Goal: Check status: Check status

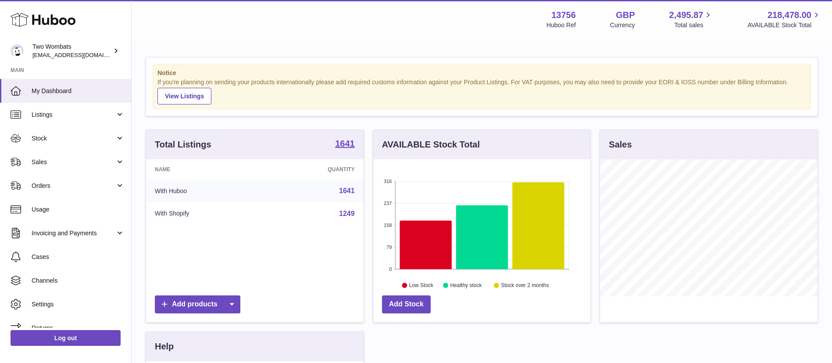
scroll to position [137, 217]
click at [66, 182] on span "Orders" at bounding box center [74, 186] width 84 height 8
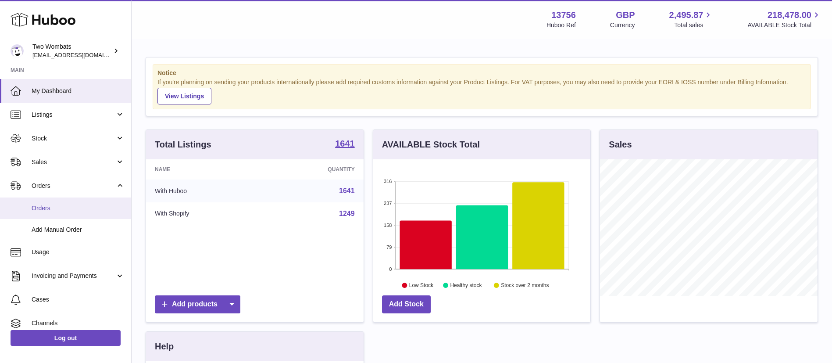
click at [59, 206] on span "Orders" at bounding box center [78, 208] width 93 height 8
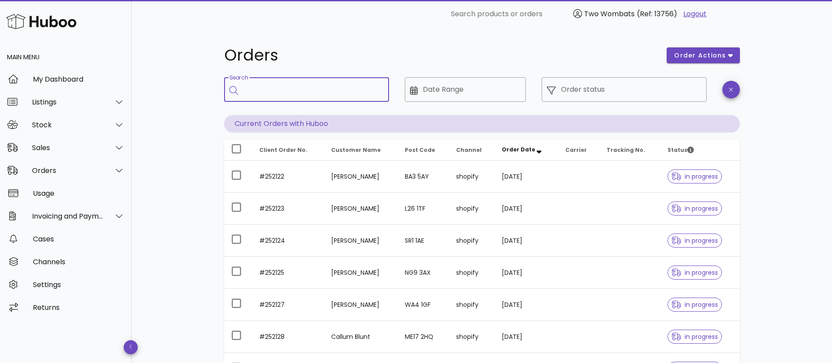
paste input "******"
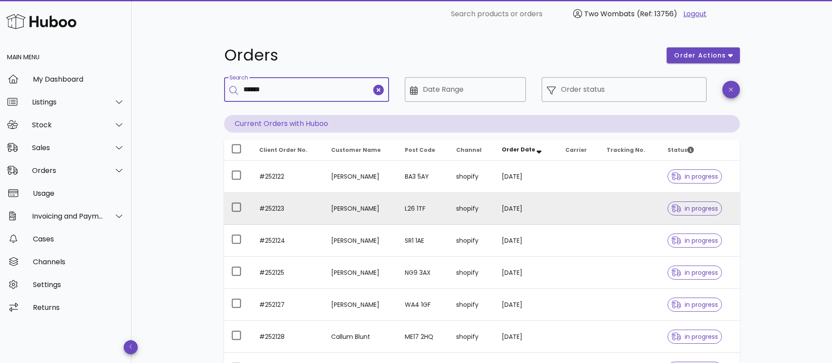
type input "******"
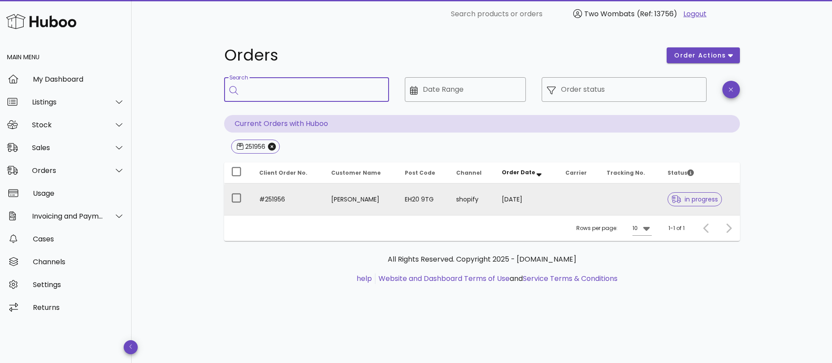
click at [350, 201] on td "[PERSON_NAME]" at bounding box center [361, 199] width 74 height 32
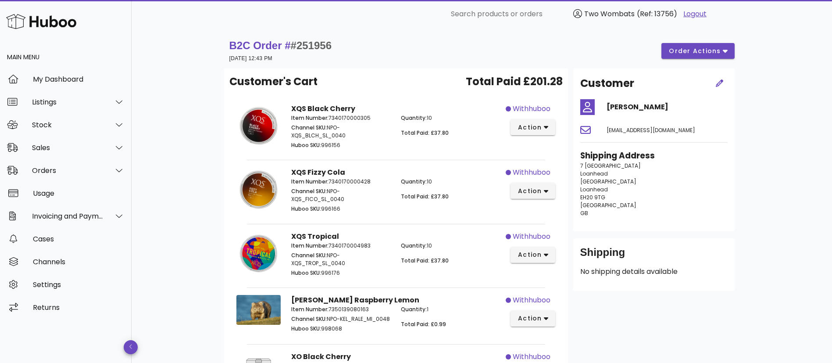
click at [634, 104] on h4 "[PERSON_NAME]" at bounding box center [666, 107] width 121 height 11
click at [632, 104] on h4 "[PERSON_NAME]" at bounding box center [666, 107] width 121 height 11
click at [633, 104] on h4 "[PERSON_NAME]" at bounding box center [666, 107] width 121 height 11
drag, startPoint x: 634, startPoint y: 104, endPoint x: 610, endPoint y: 111, distance: 24.9
click at [610, 111] on h4 "[PERSON_NAME]" at bounding box center [666, 107] width 121 height 11
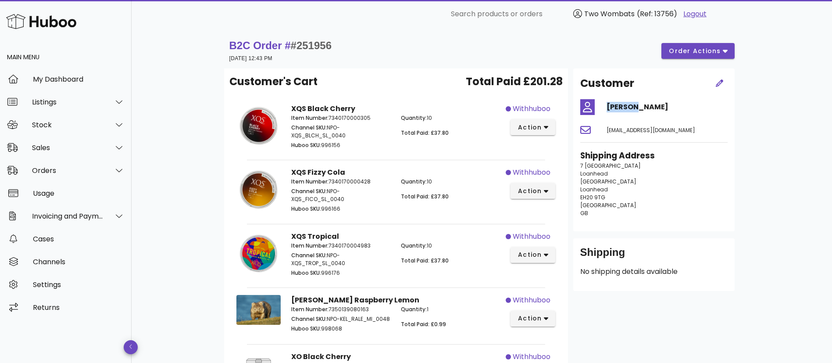
click at [610, 111] on h4 "[PERSON_NAME]" at bounding box center [666, 107] width 121 height 11
copy div "[PERSON_NAME]"
click at [305, 49] on span "#251956" at bounding box center [311, 45] width 41 height 12
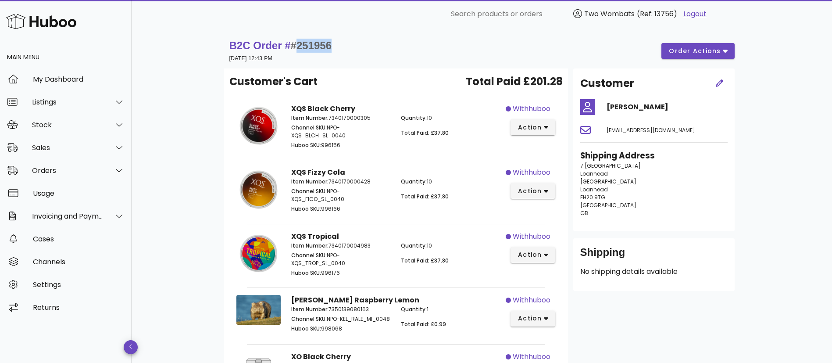
click at [305, 49] on span "#251956" at bounding box center [311, 45] width 41 height 12
drag, startPoint x: 305, startPoint y: 49, endPoint x: 400, endPoint y: 20, distance: 99.9
click at [400, 20] on div "​ Search products or orders Two Wombats (Ref: 13756) Logout" at bounding box center [479, 14] width 514 height 18
drag, startPoint x: 317, startPoint y: 49, endPoint x: 296, endPoint y: 43, distance: 22.1
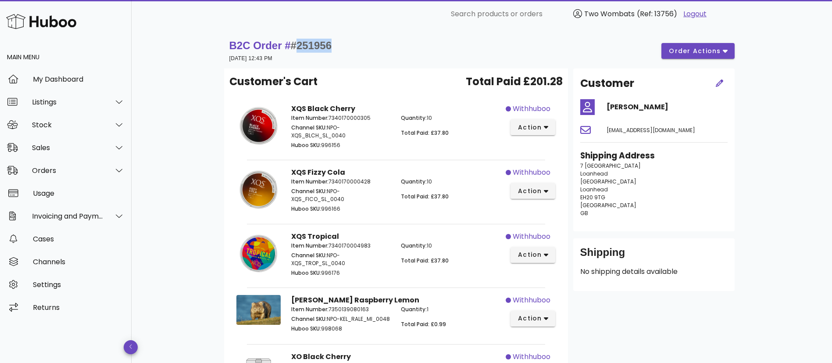
click at [296, 43] on div "B2C Order # #251956 [DATE] 12:43 PM order actions" at bounding box center [481, 51] width 505 height 25
copy span "251956"
click at [65, 144] on div "Sales" at bounding box center [67, 147] width 71 height 8
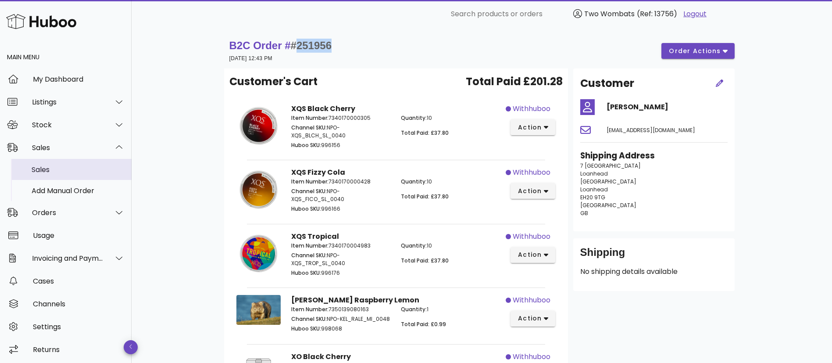
click at [73, 168] on div "Sales" at bounding box center [78, 169] width 93 height 8
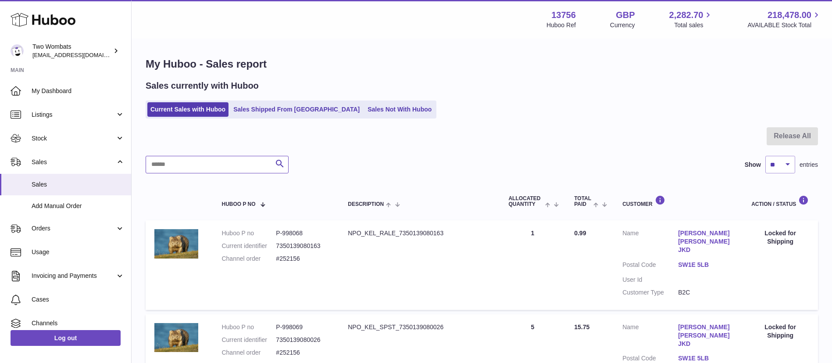
paste input "******"
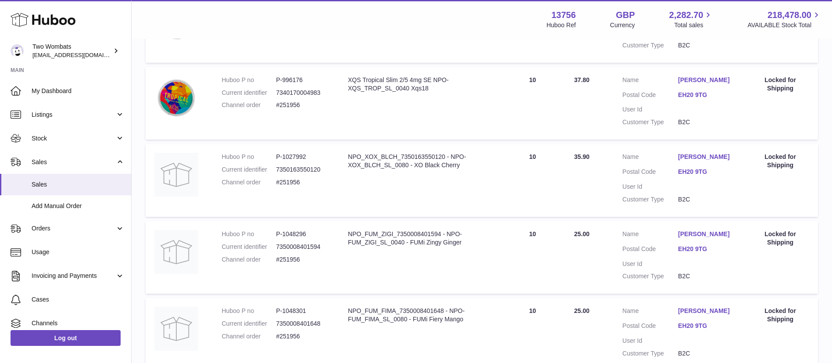
scroll to position [543, 0]
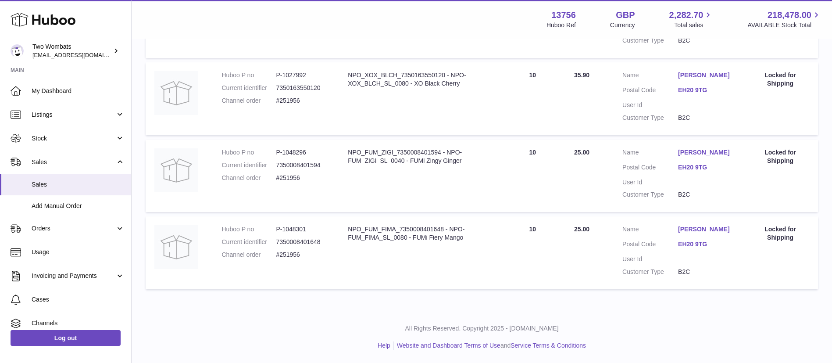
type input "******"
